Goal: Task Accomplishment & Management: Manage account settings

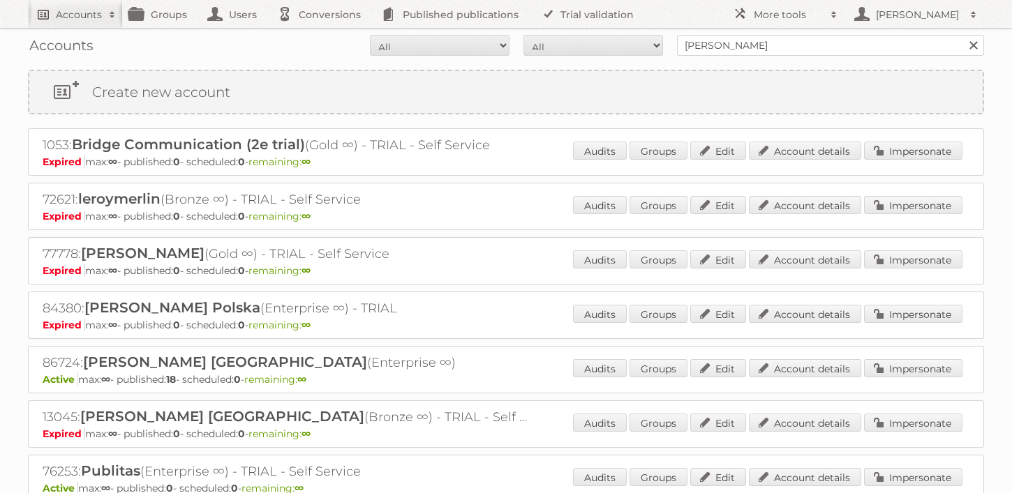
click at [105, 21] on span at bounding box center [112, 15] width 21 height 14
type input"] "Obelink"
click at [322, 36] on input "Search" at bounding box center [332, 46] width 21 height 21
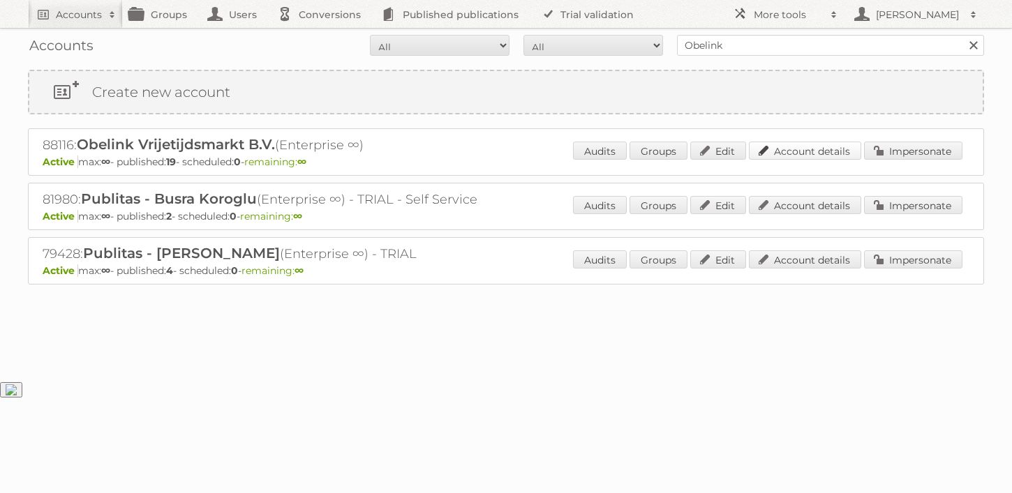
click at [795, 154] on link "Account details" at bounding box center [805, 151] width 112 height 18
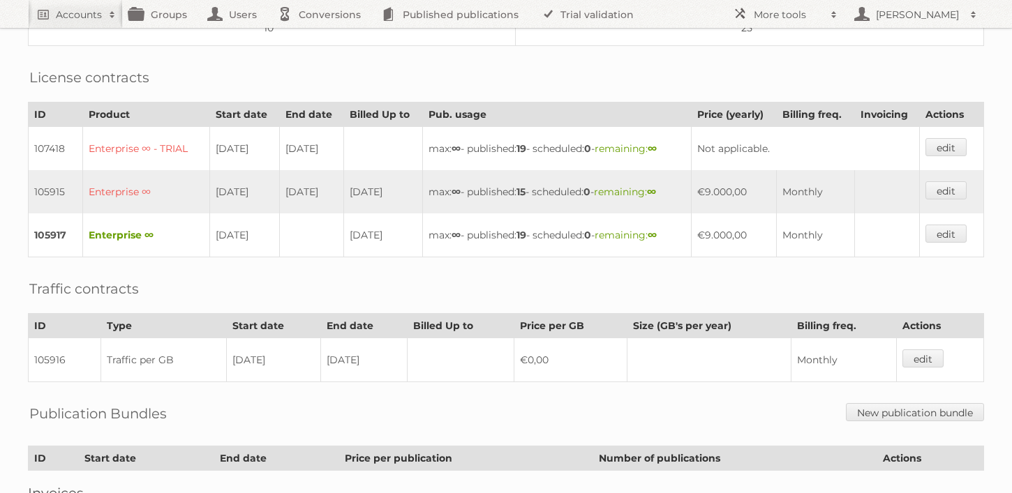
scroll to position [296, 0]
click at [946, 228] on link "edit" at bounding box center [945, 232] width 41 height 18
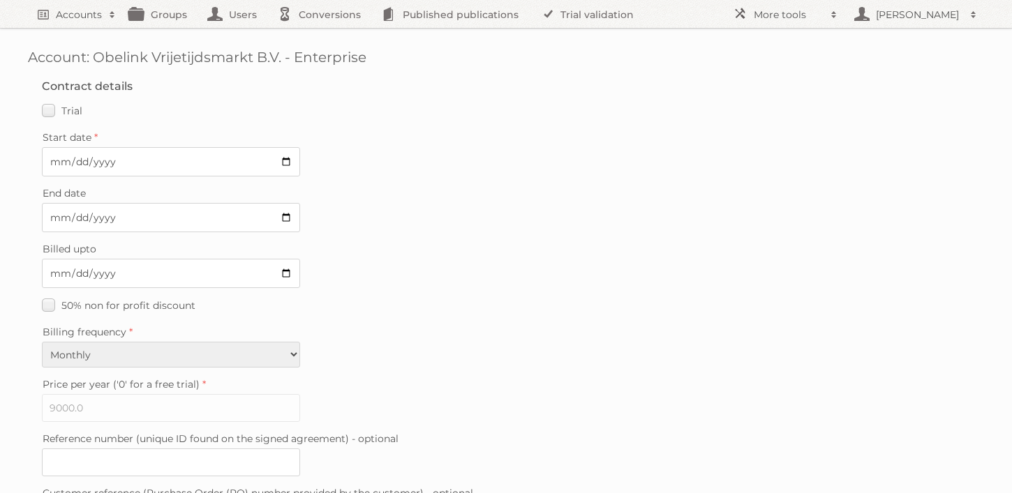
scroll to position [398, 0]
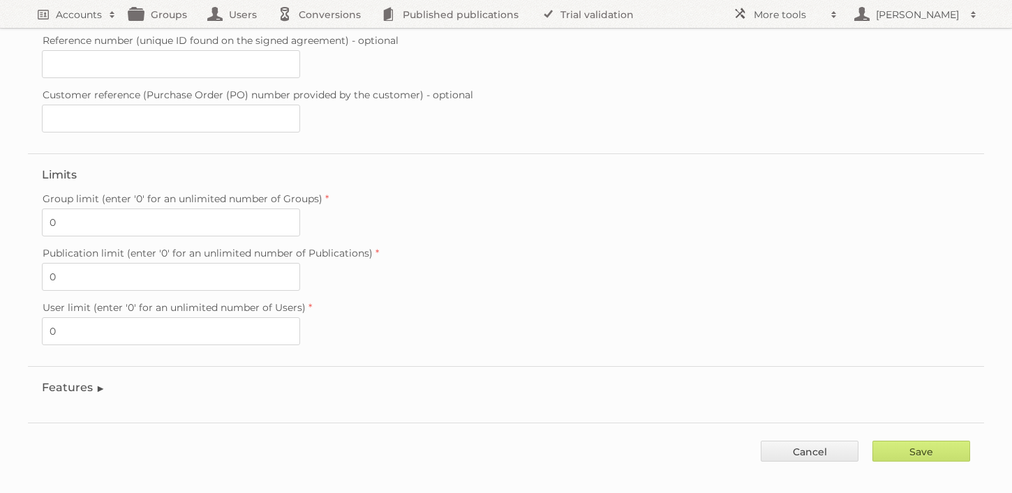
click at [93, 381] on legend "Features" at bounding box center [73, 387] width 63 height 13
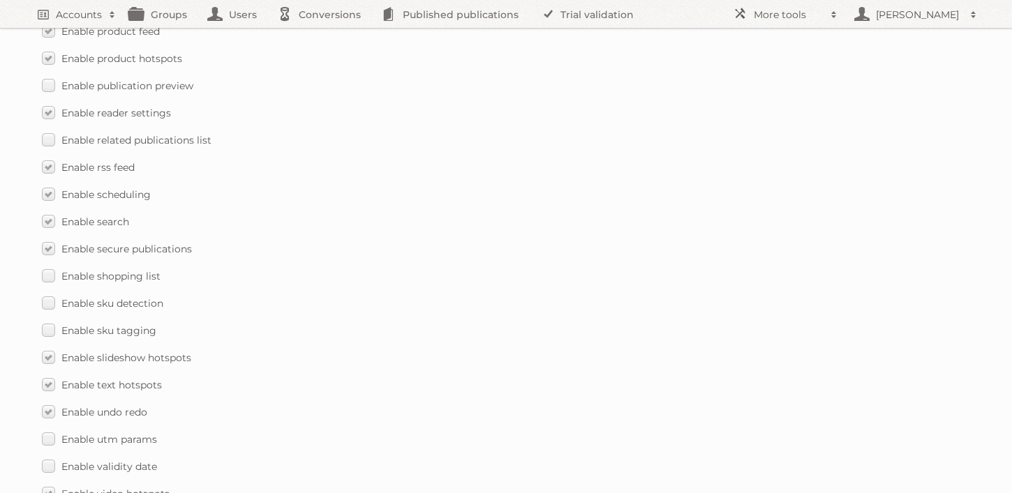
scroll to position [2058, 0]
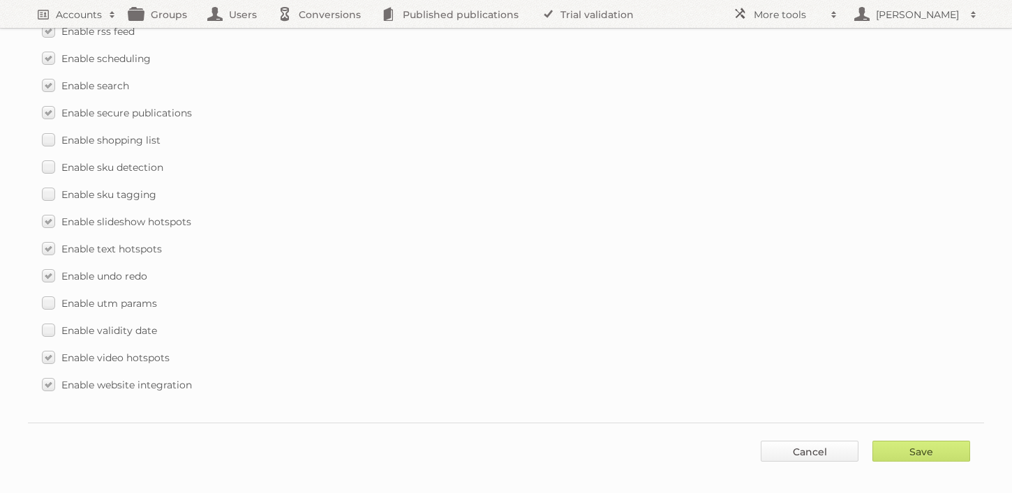
click at [797, 441] on link "Cancel" at bounding box center [809, 451] width 98 height 21
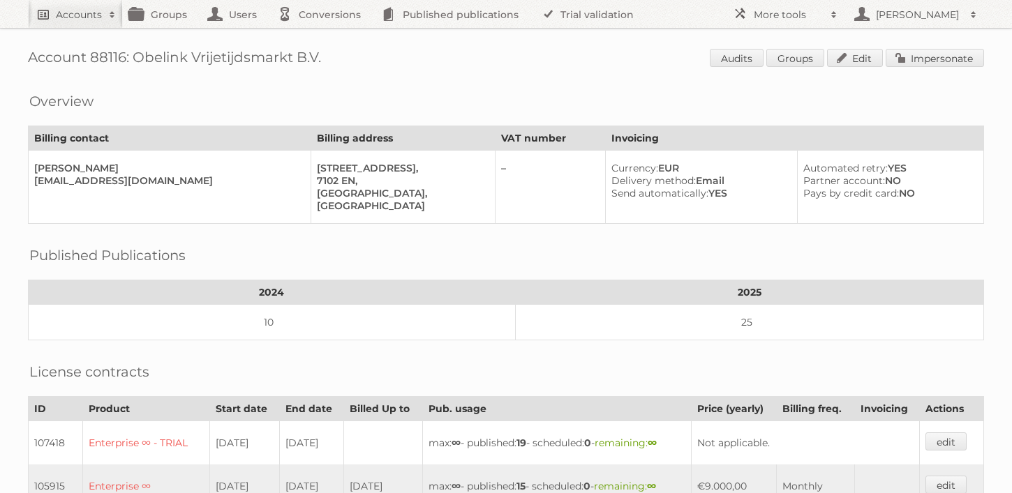
click at [92, 19] on h2 "Accounts" at bounding box center [79, 15] width 46 height 14
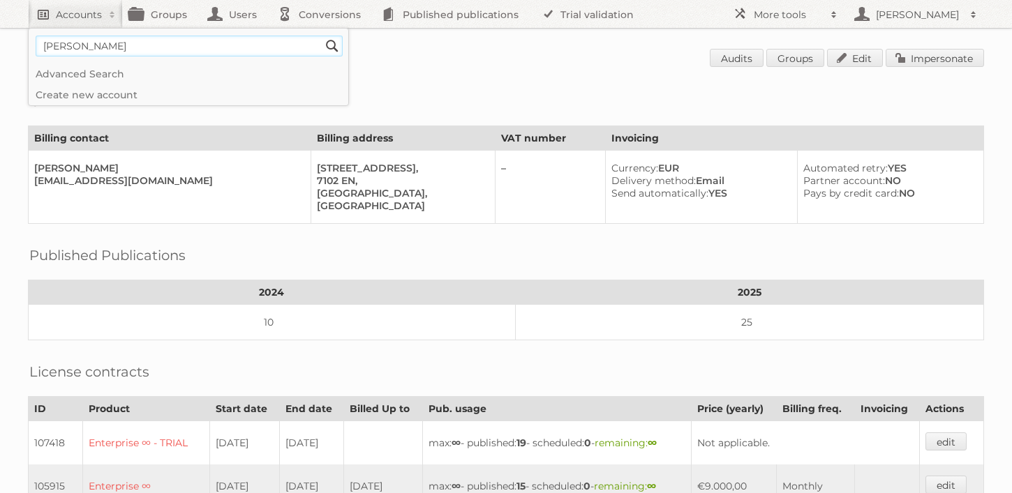
type input"] "Leroy Merlin"
click at [322, 36] on input "Search" at bounding box center [332, 46] width 21 height 21
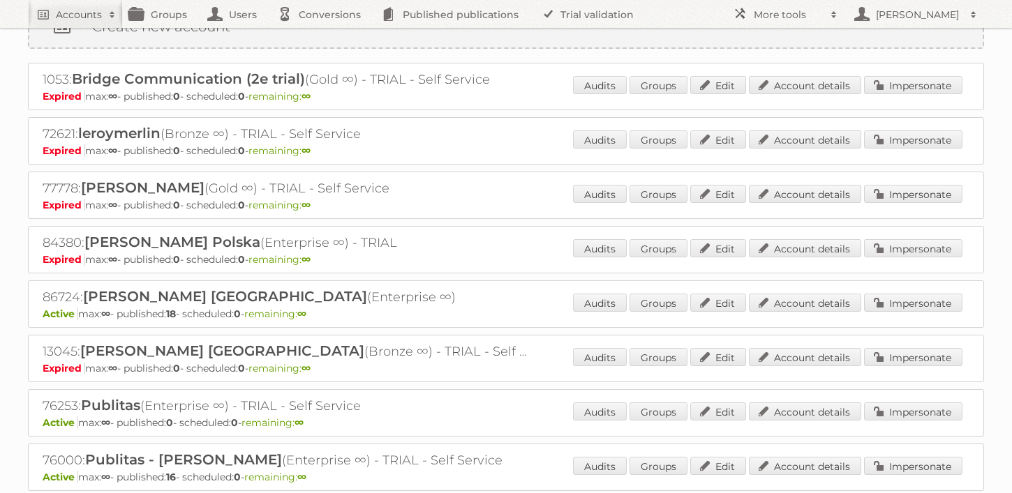
scroll to position [73, 0]
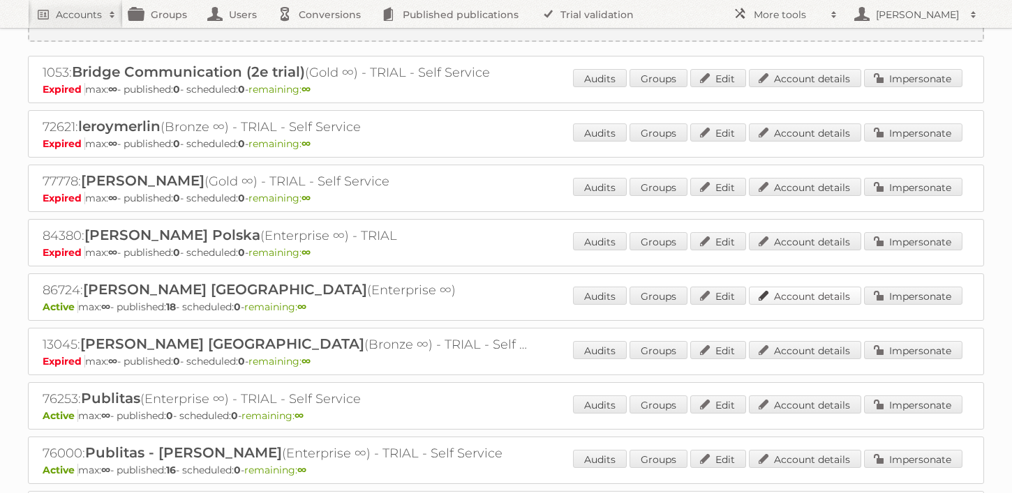
click at [779, 297] on link "Account details" at bounding box center [805, 296] width 112 height 18
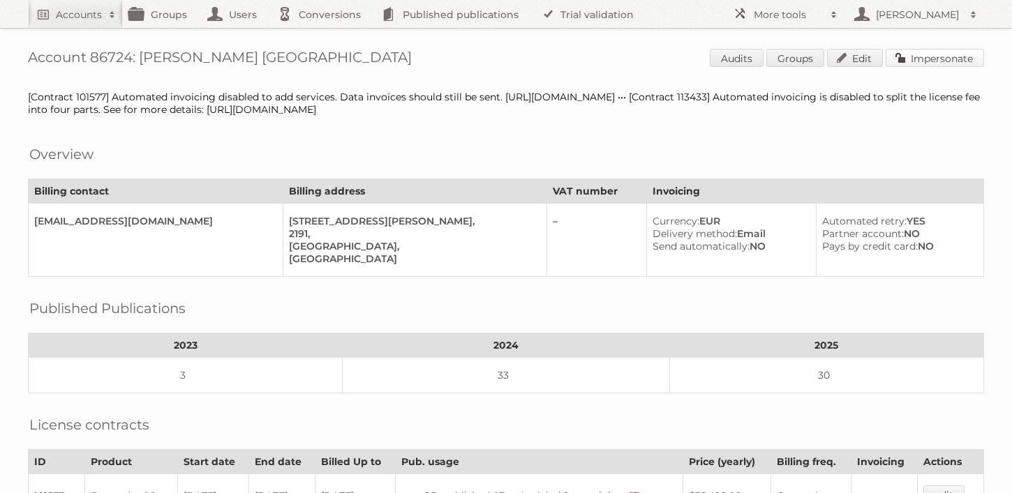
click at [915, 55] on link "Impersonate" at bounding box center [934, 58] width 98 height 18
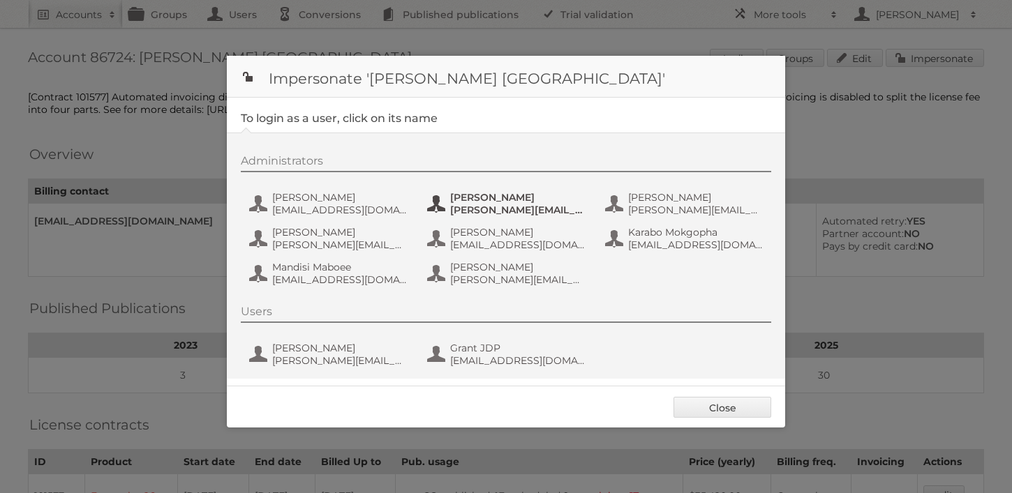
click at [489, 200] on span "[PERSON_NAME]" at bounding box center [517, 197] width 135 height 13
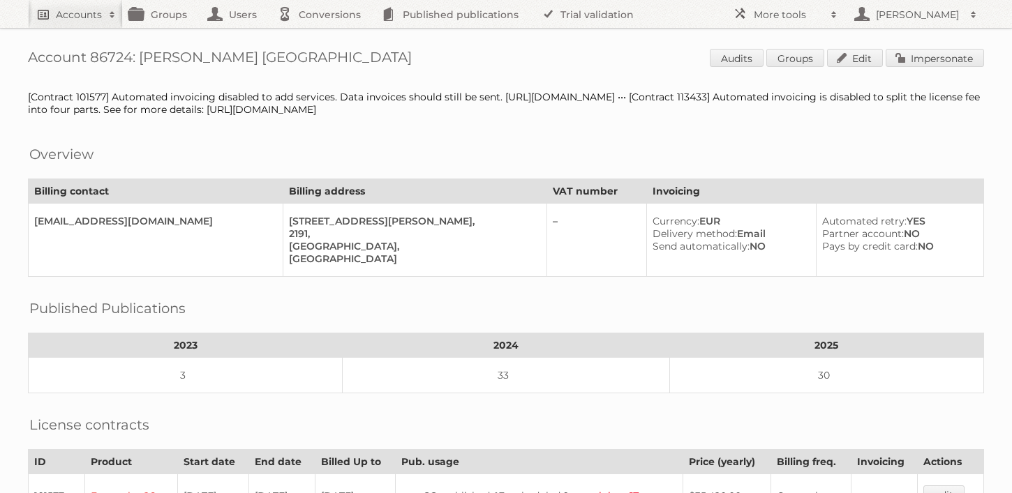
click at [57, 15] on h2 "Accounts" at bounding box center [79, 15] width 46 height 14
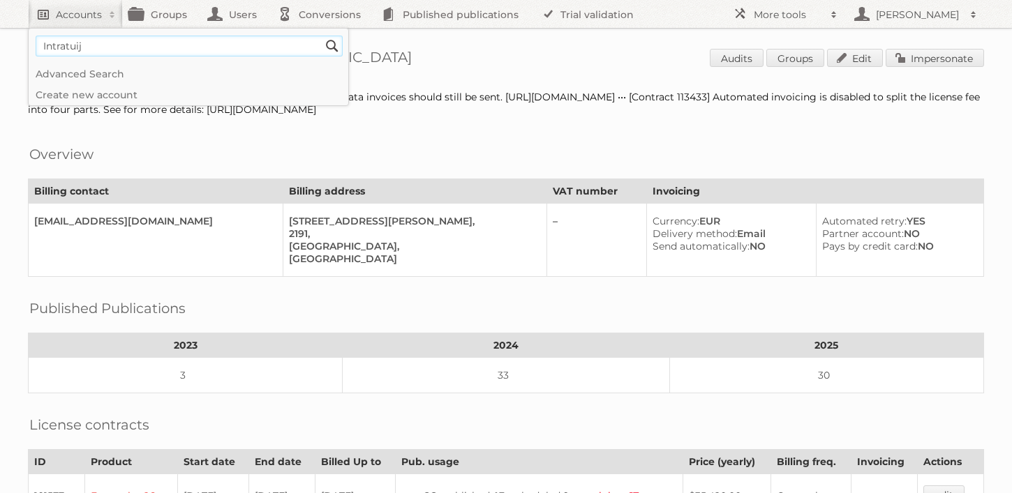
type input"] "Intratuij"
click at [322, 36] on input "Search" at bounding box center [332, 46] width 21 height 21
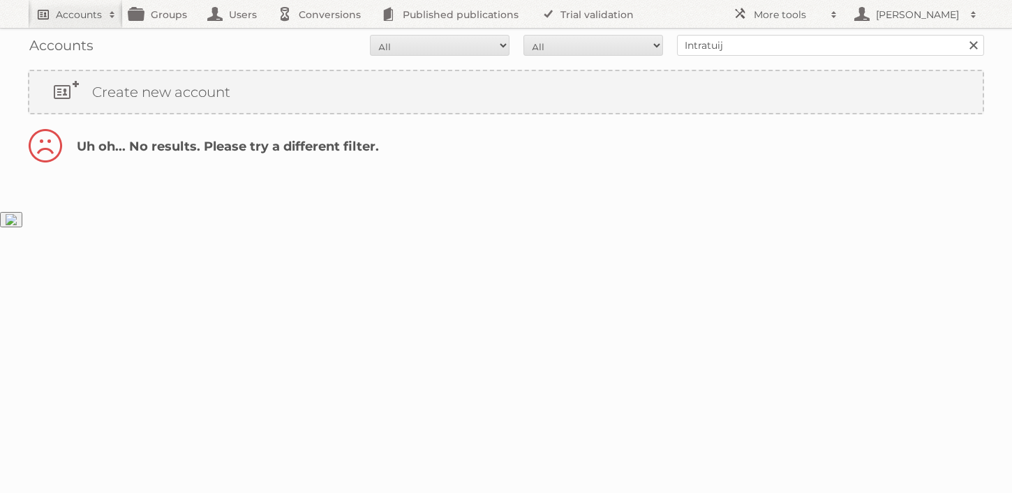
click at [89, 11] on h2 "Accounts" at bounding box center [79, 15] width 46 height 14
type input"] "Intratuin"
click at [322, 36] on input "Search" at bounding box center [332, 46] width 21 height 21
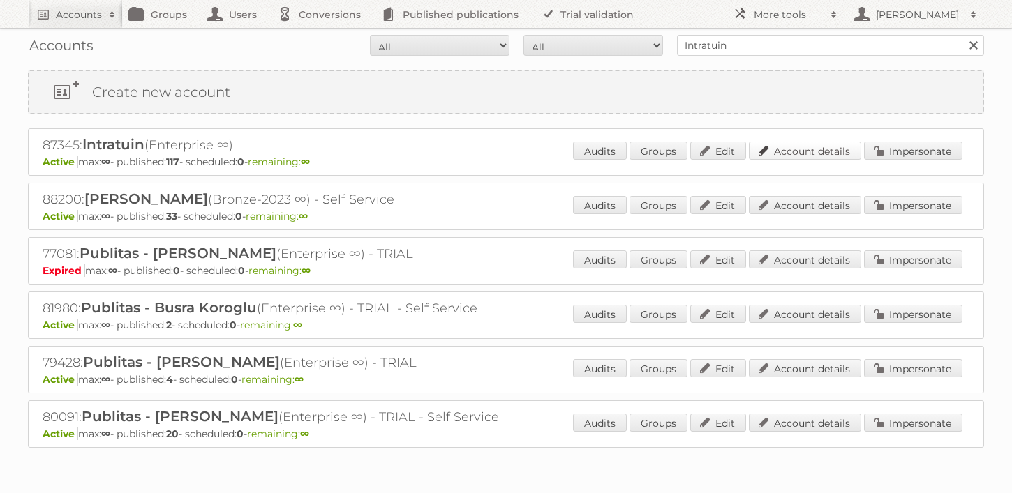
click at [780, 144] on link "Account details" at bounding box center [805, 151] width 112 height 18
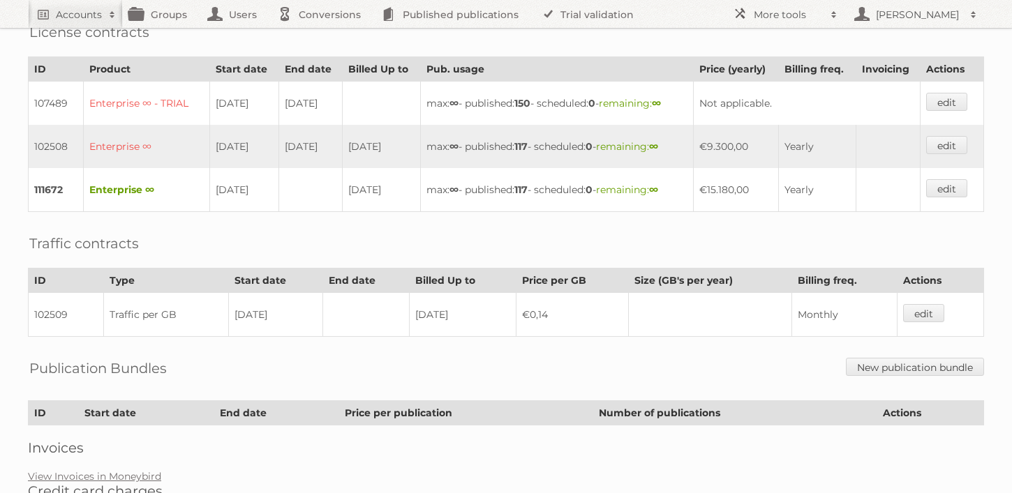
scroll to position [444, 0]
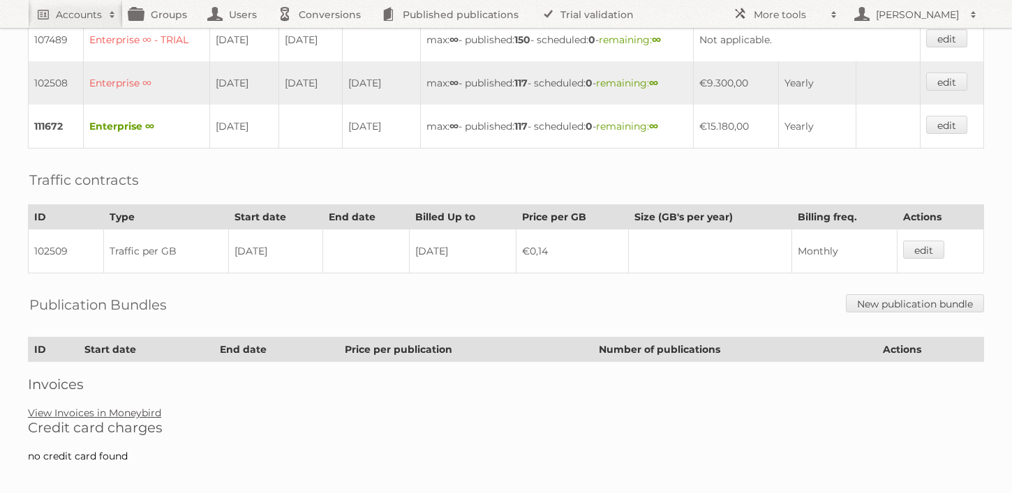
click at [110, 407] on link "View Invoices in Moneybird" at bounding box center [94, 413] width 133 height 13
click at [129, 407] on link "View Invoices in Moneybird" at bounding box center [94, 413] width 133 height 13
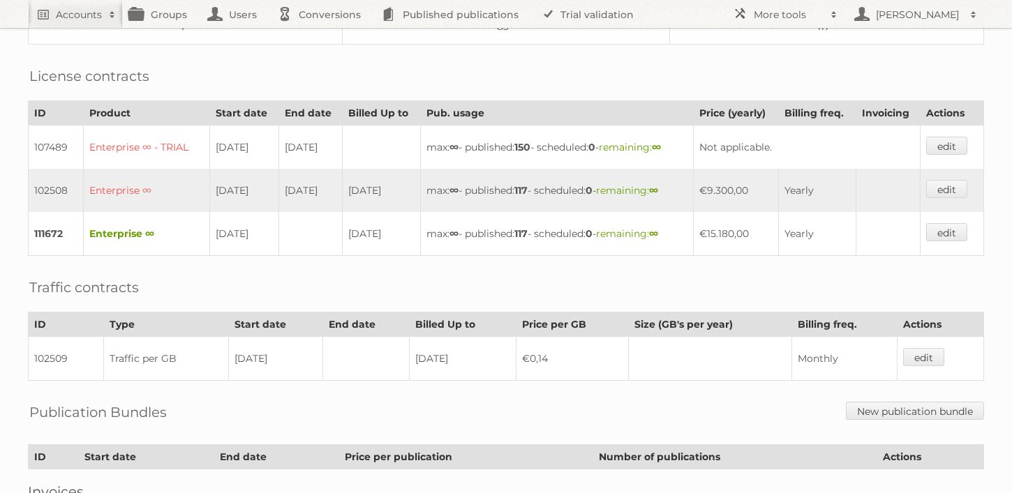
scroll to position [337, 0]
